Goal: Task Accomplishment & Management: Use online tool/utility

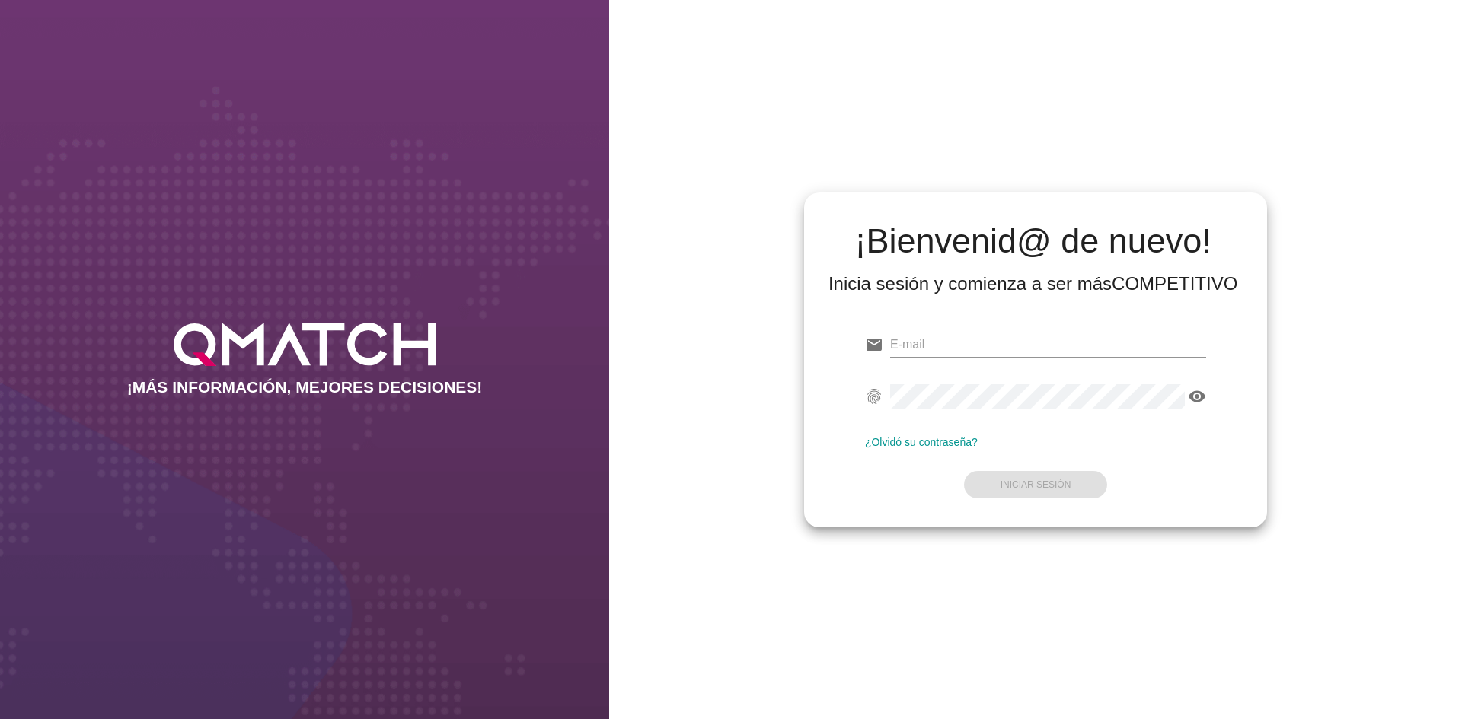
type input "[EMAIL_ADDRESS][DOMAIN_NAME]"
click at [1038, 467] on form "email [EMAIL_ADDRESS][DOMAIN_NAME] Correo no válido fingerprint visibility Cont…" at bounding box center [1035, 414] width 341 height 180
click at [1044, 490] on button "Iniciar Sesión" at bounding box center [1036, 484] width 144 height 27
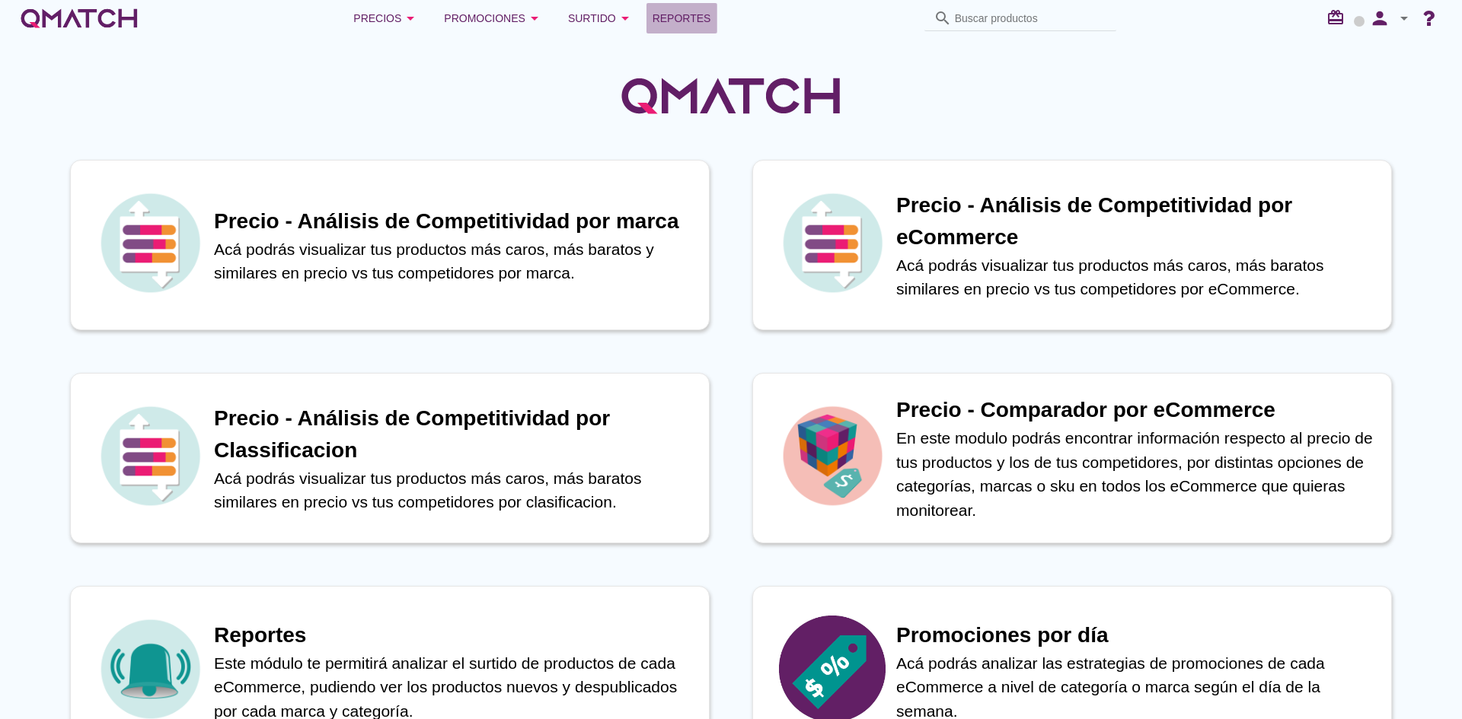
click at [689, 20] on span "Reportes" at bounding box center [681, 18] width 59 height 18
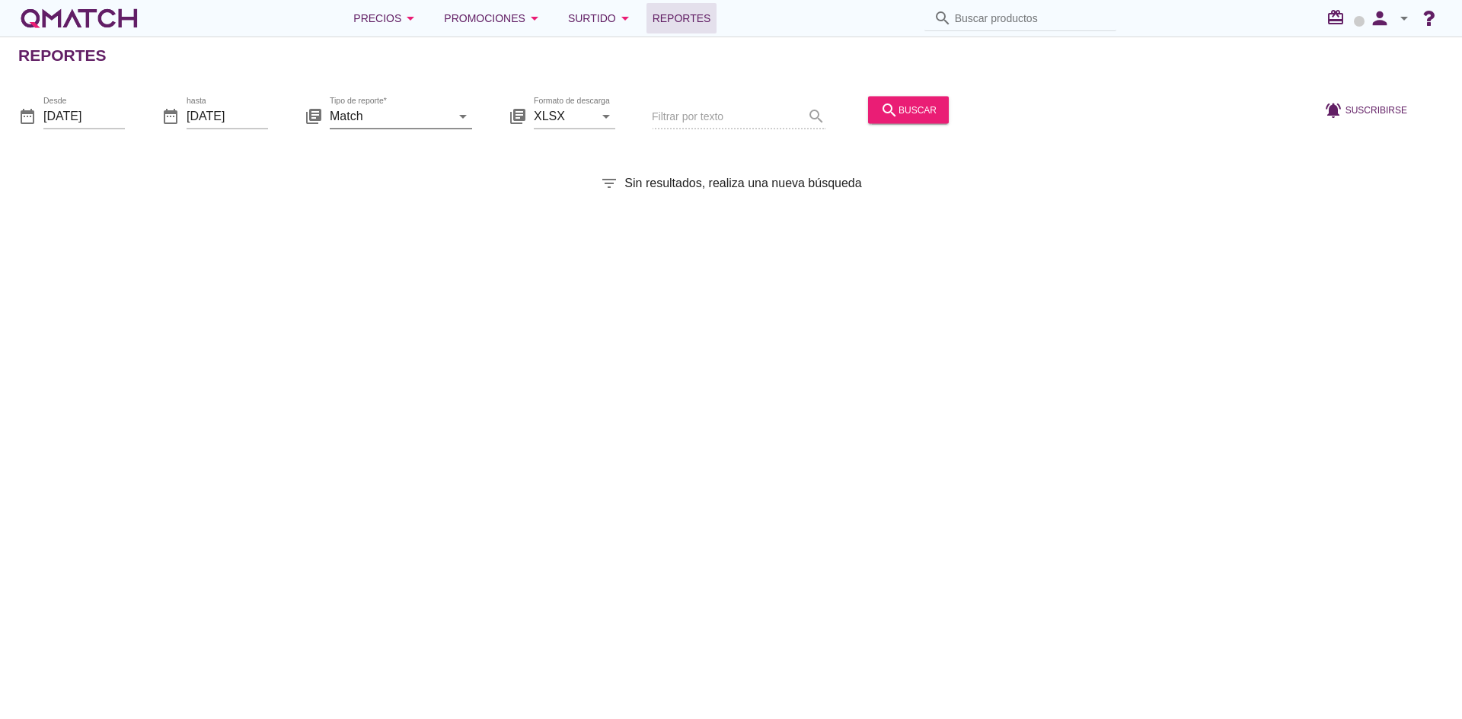
click at [424, 120] on input "Match" at bounding box center [390, 116] width 121 height 24
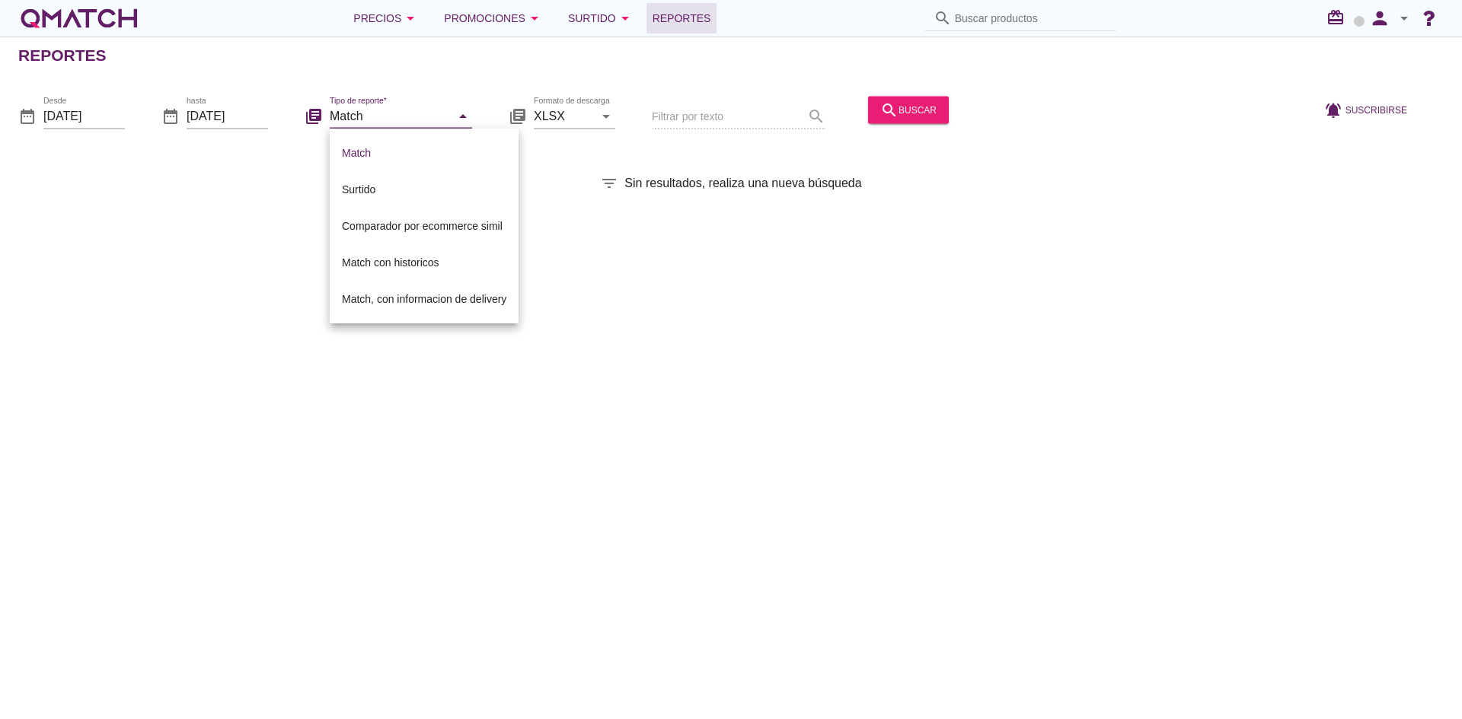
drag, startPoint x: 378, startPoint y: 300, endPoint x: 474, endPoint y: 251, distance: 108.3
click at [378, 300] on div "Match, con informacion de delivery" at bounding box center [424, 299] width 164 height 18
type input "Match, con informacion de delivery"
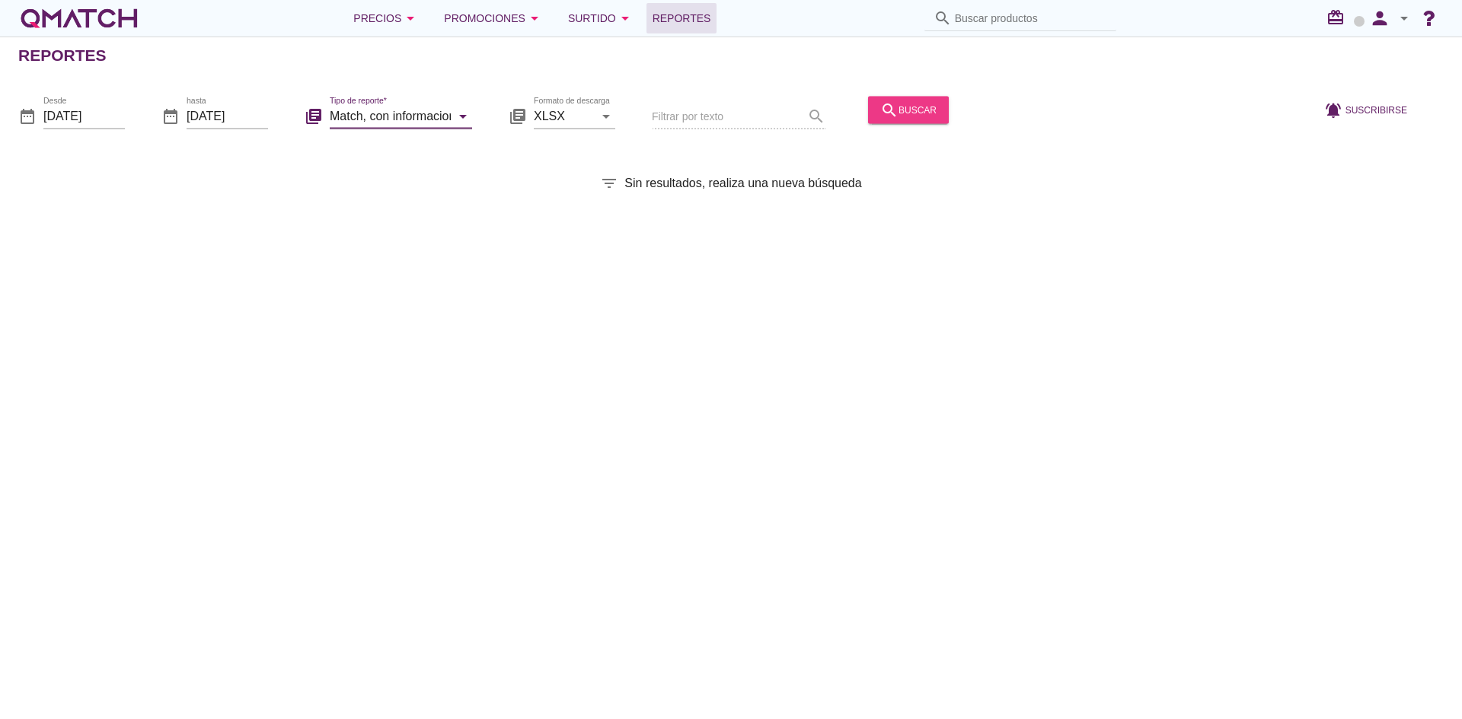
click at [910, 102] on div "search buscar" at bounding box center [908, 109] width 56 height 18
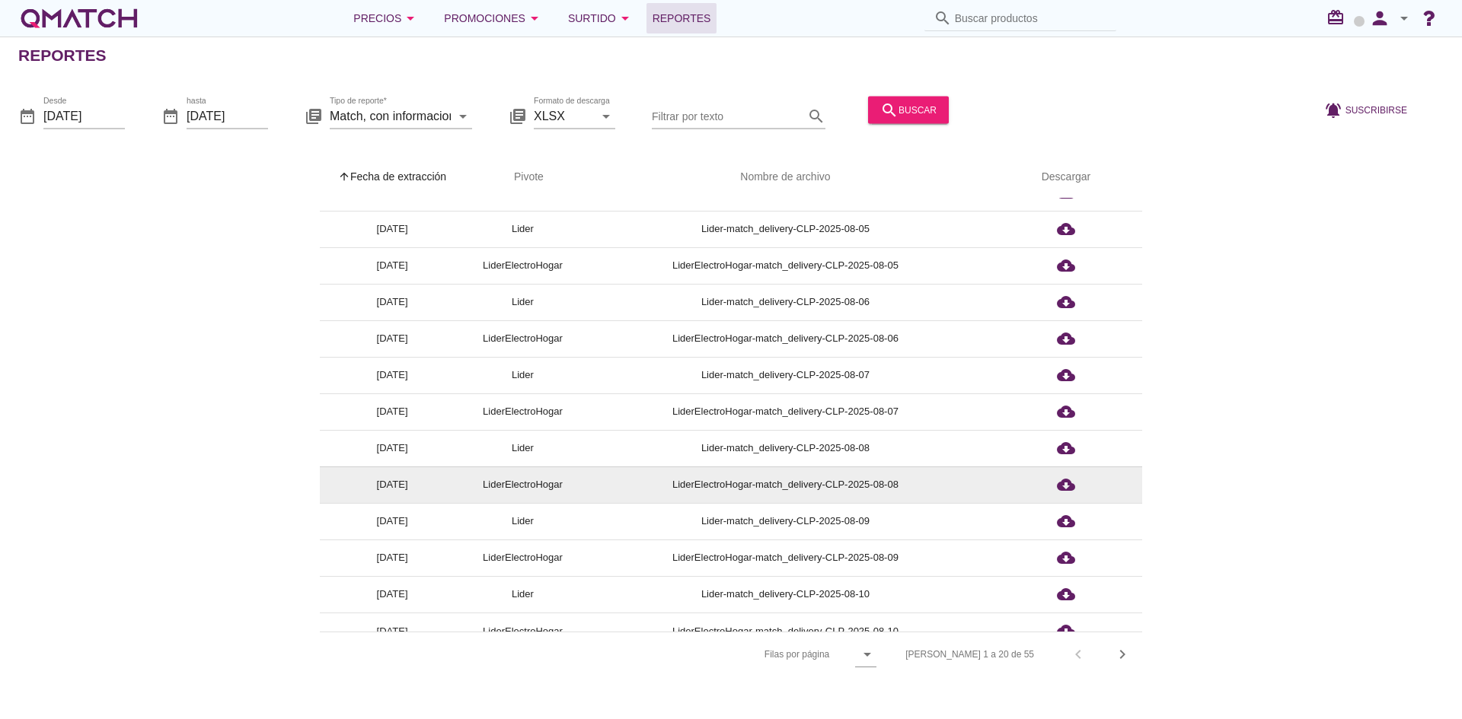
scroll to position [298, 0]
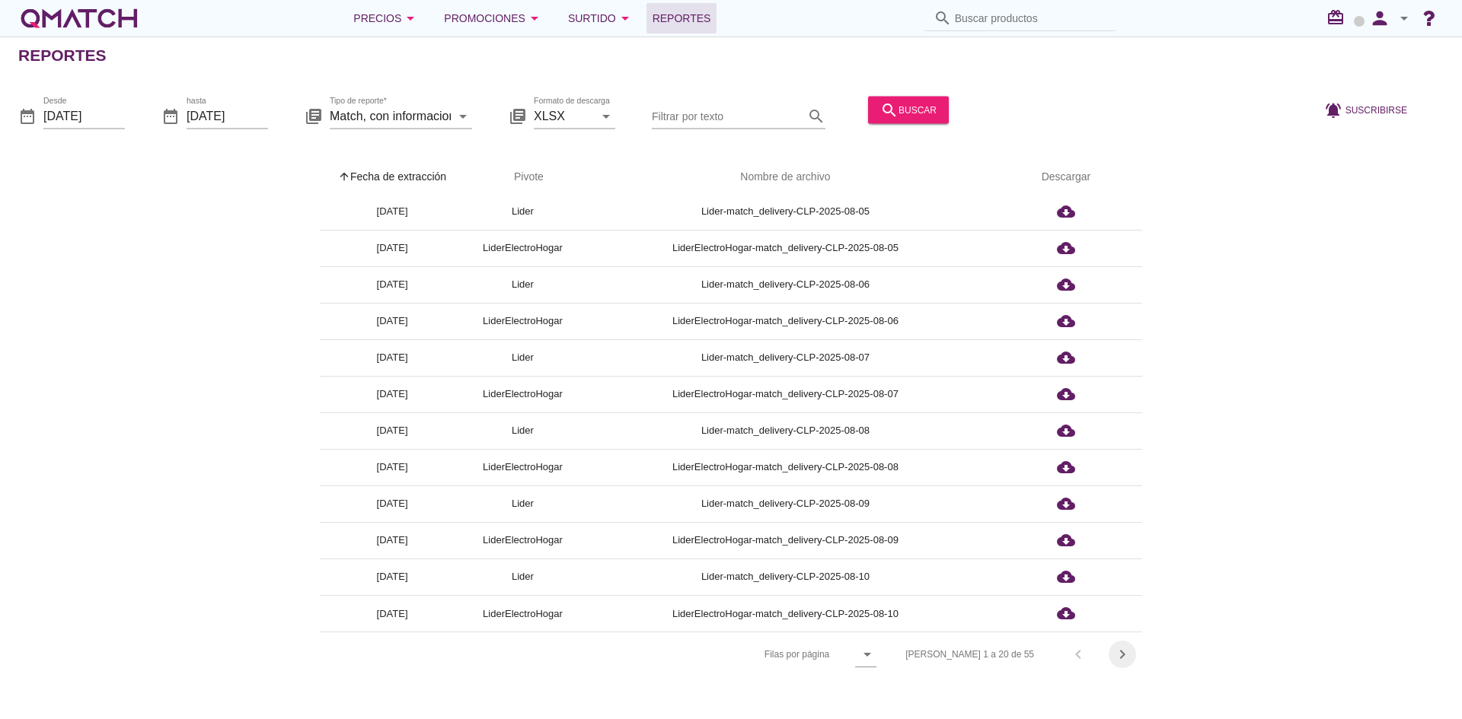
click at [1121, 658] on icon "chevron_right" at bounding box center [1122, 655] width 18 height 18
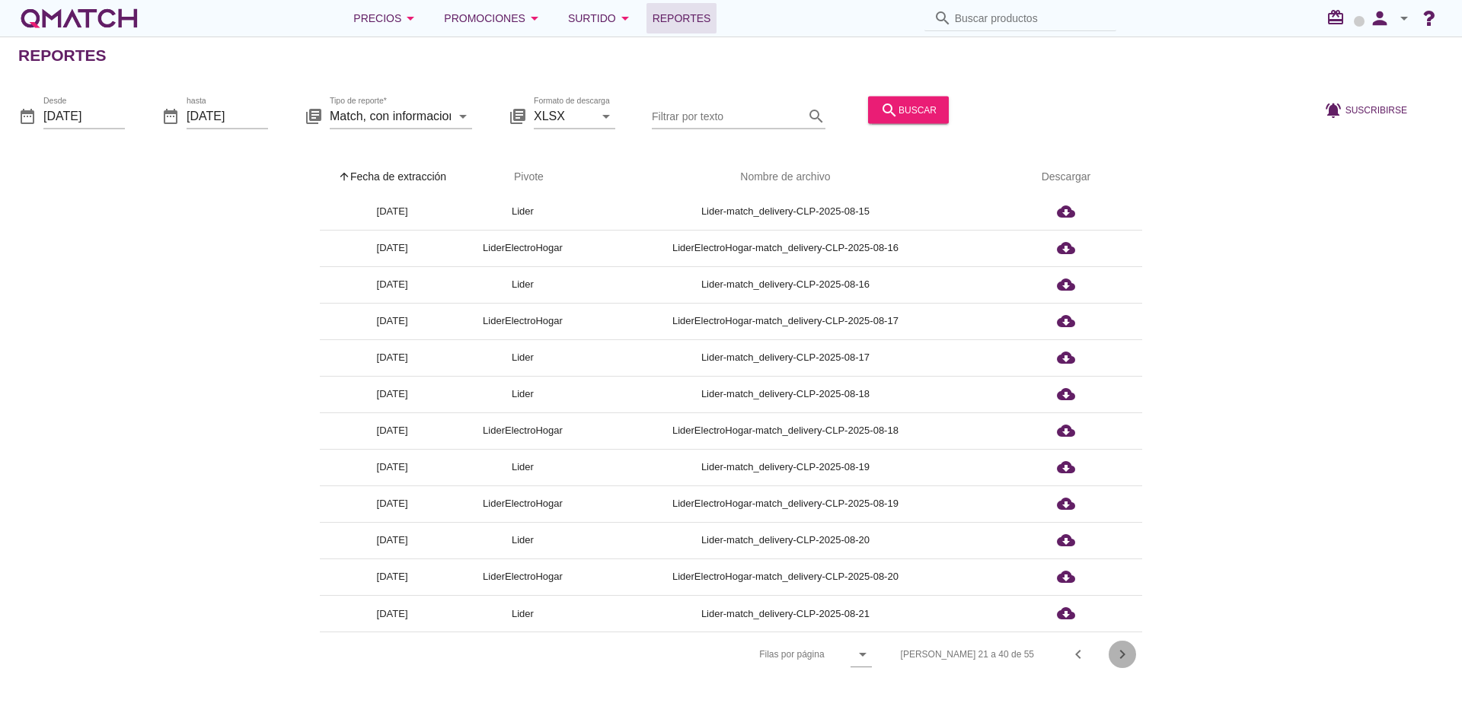
click at [1122, 658] on icon "chevron_right" at bounding box center [1122, 655] width 18 height 18
click at [1122, 658] on div "[PERSON_NAME] 21 a 40 de 55 chevron_left chevron_right" at bounding box center [1012, 654] width 260 height 37
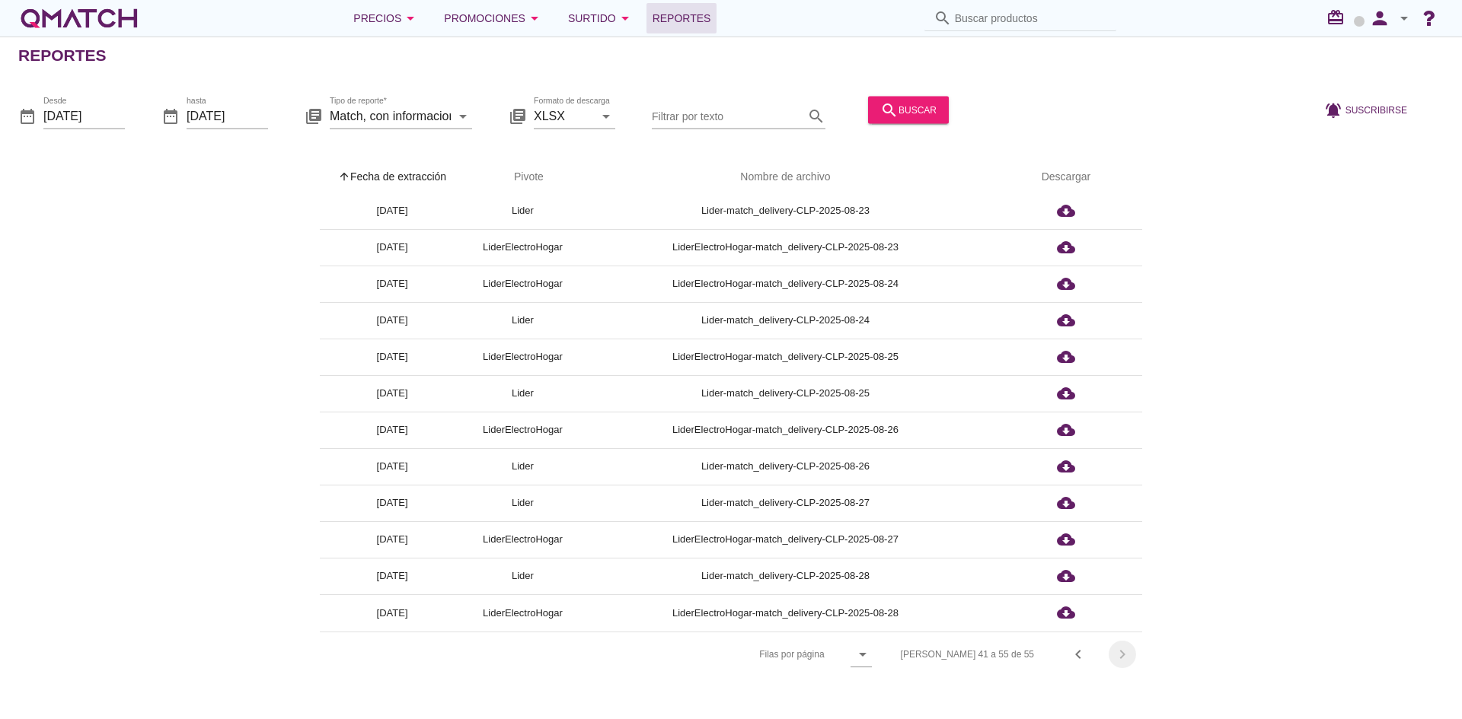
drag, startPoint x: 1122, startPoint y: 658, endPoint x: 1098, endPoint y: 652, distance: 25.1
click at [1122, 658] on div "[PERSON_NAME] 41 a 55 de 55 chevron_left chevron_right" at bounding box center [1012, 654] width 260 height 37
